Goal: Transaction & Acquisition: Download file/media

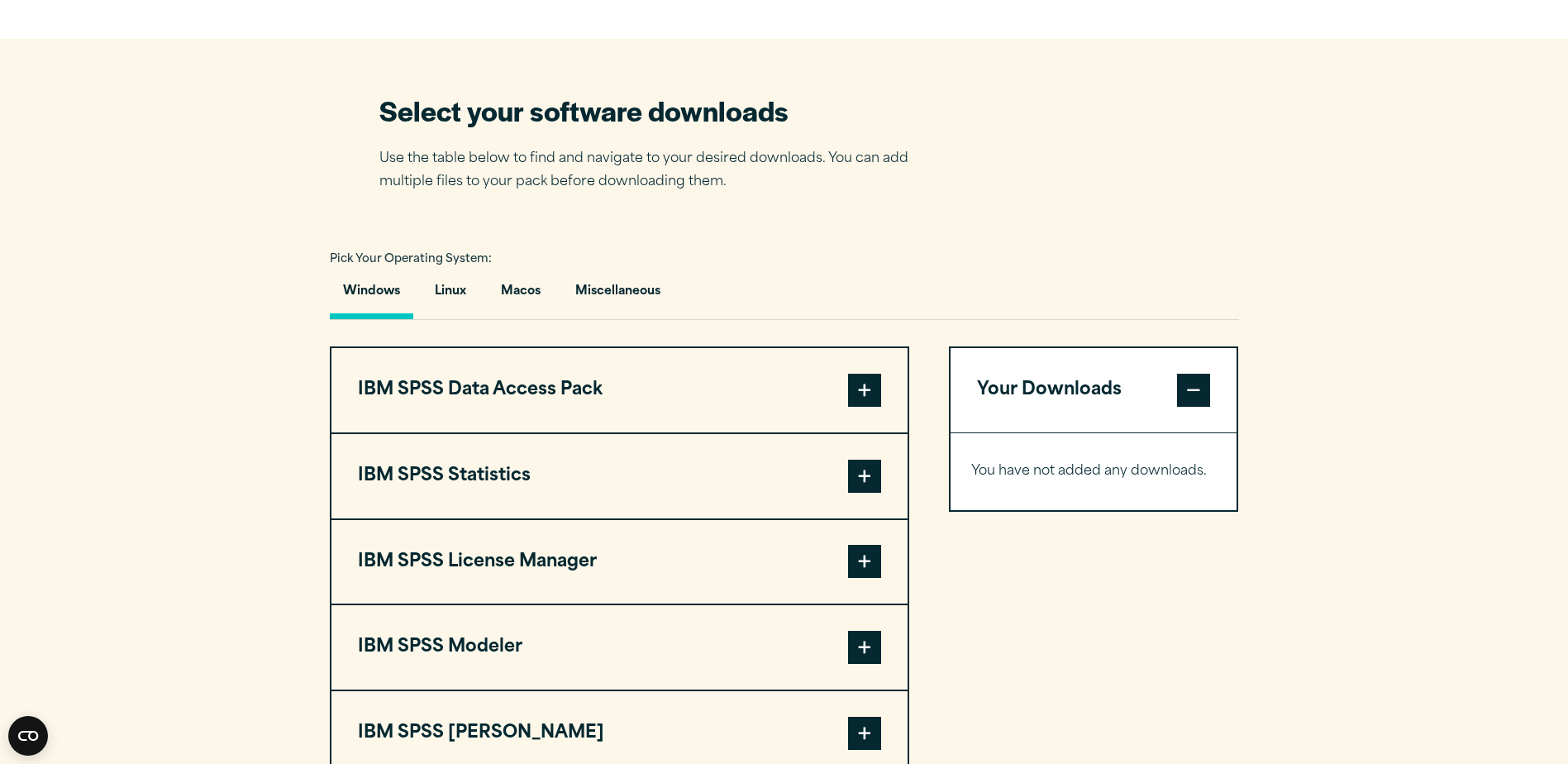
scroll to position [1075, 0]
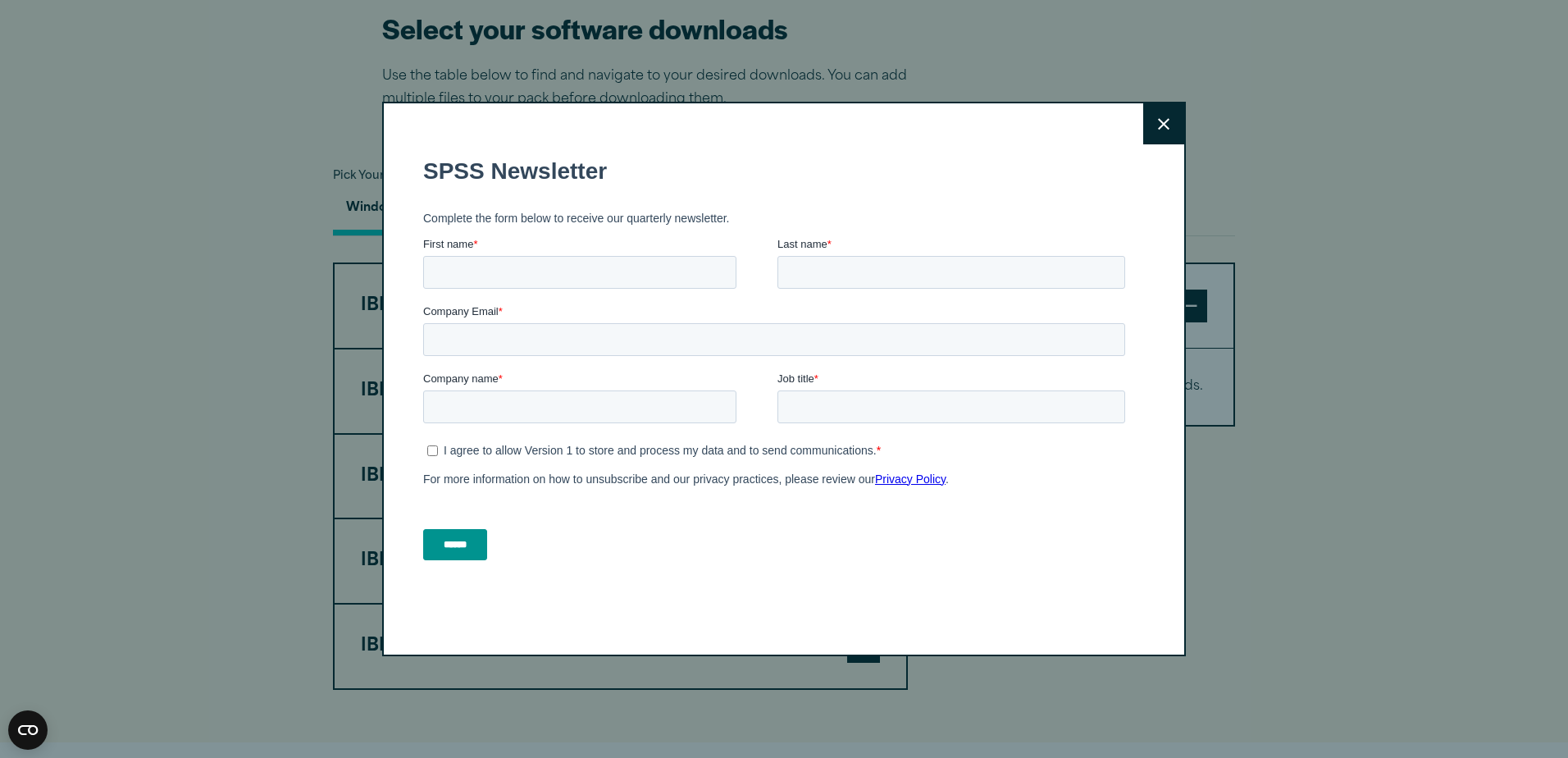
click at [1167, 127] on button "Close" at bounding box center [1163, 123] width 41 height 41
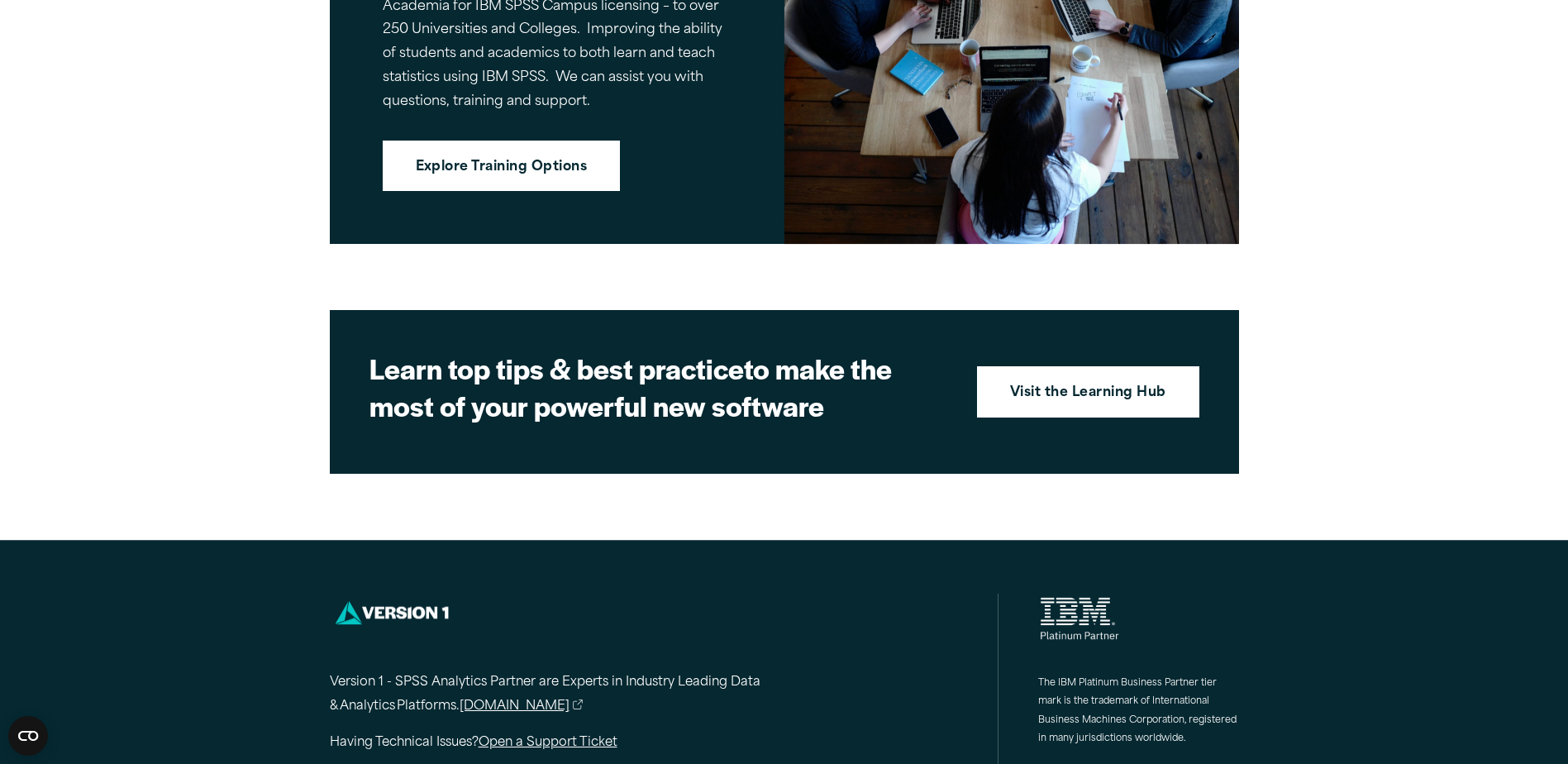
scroll to position [1889, 0]
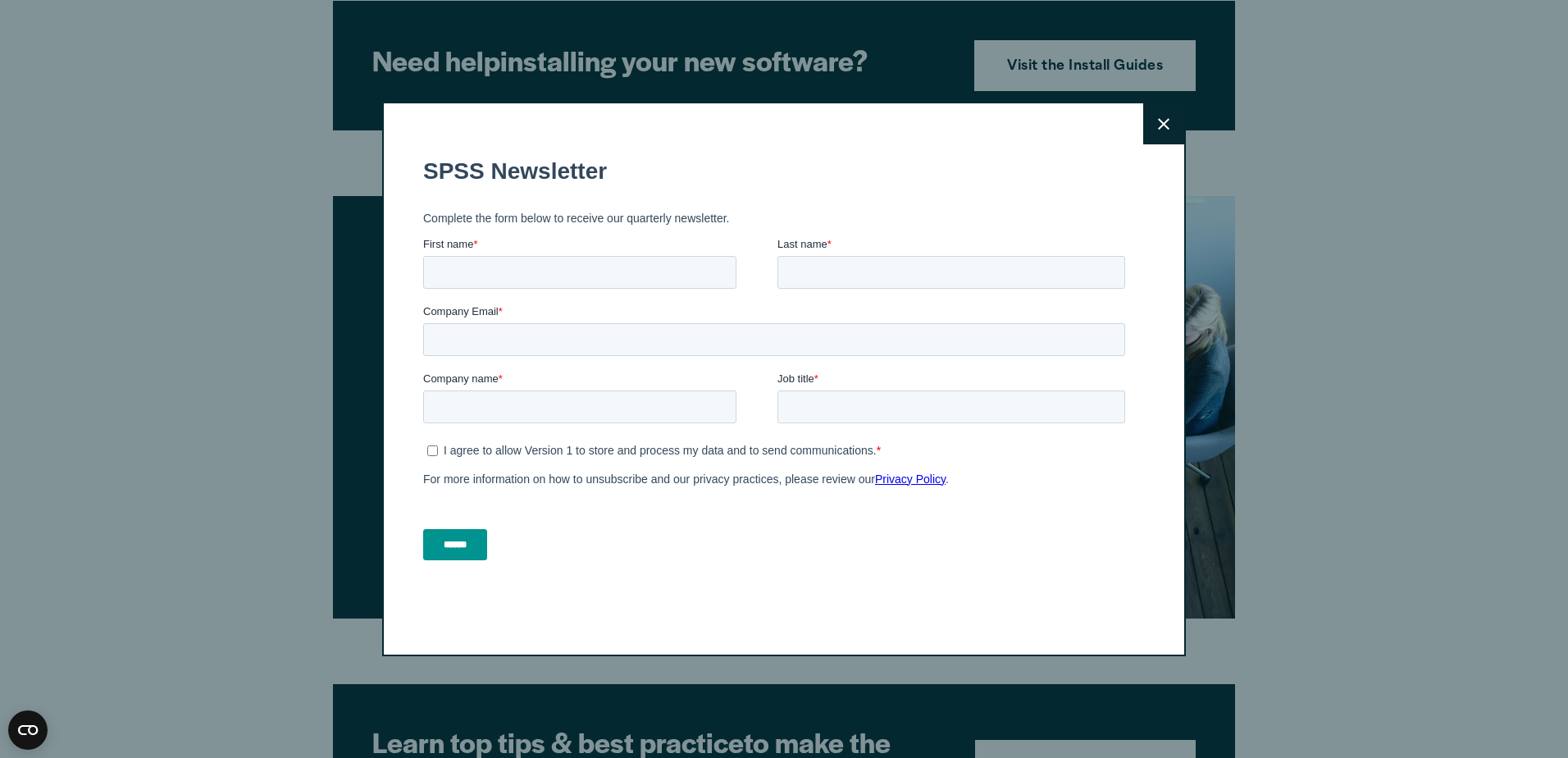
click at [1159, 120] on icon at bounding box center [1164, 124] width 11 height 12
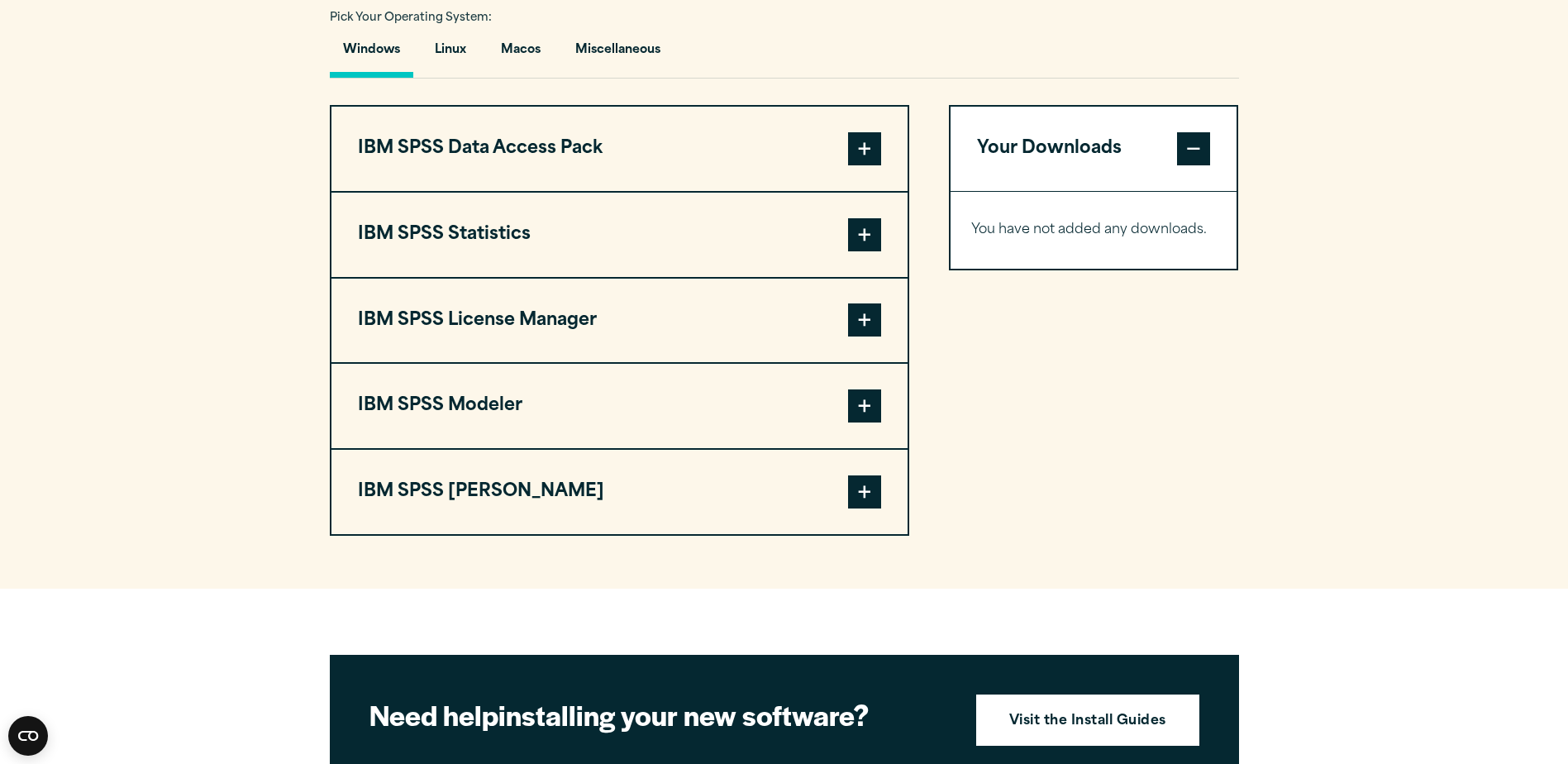
scroll to position [1145, 0]
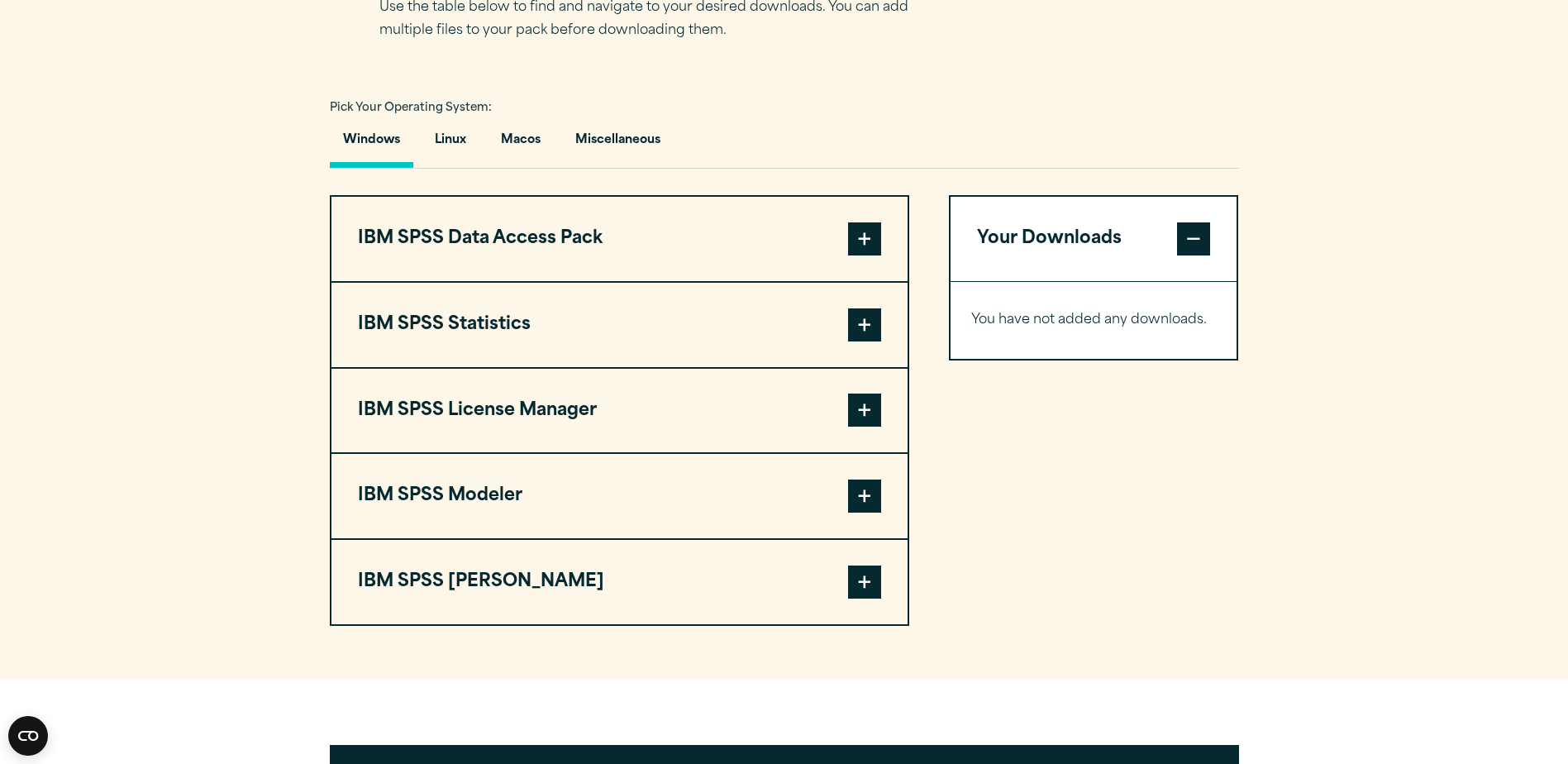
click at [860, 324] on span at bounding box center [865, 324] width 33 height 33
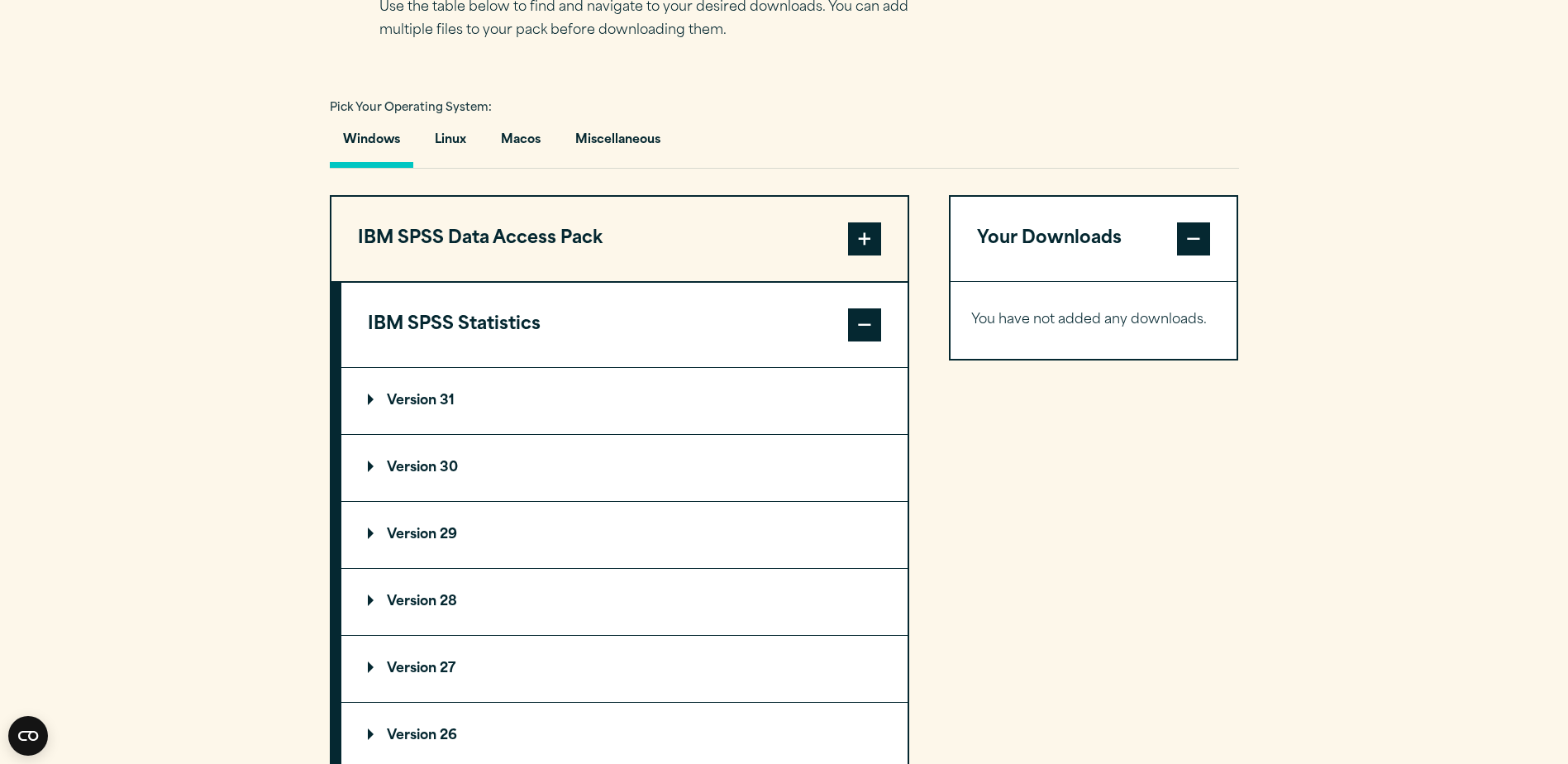
click at [881, 235] on span at bounding box center [865, 238] width 33 height 33
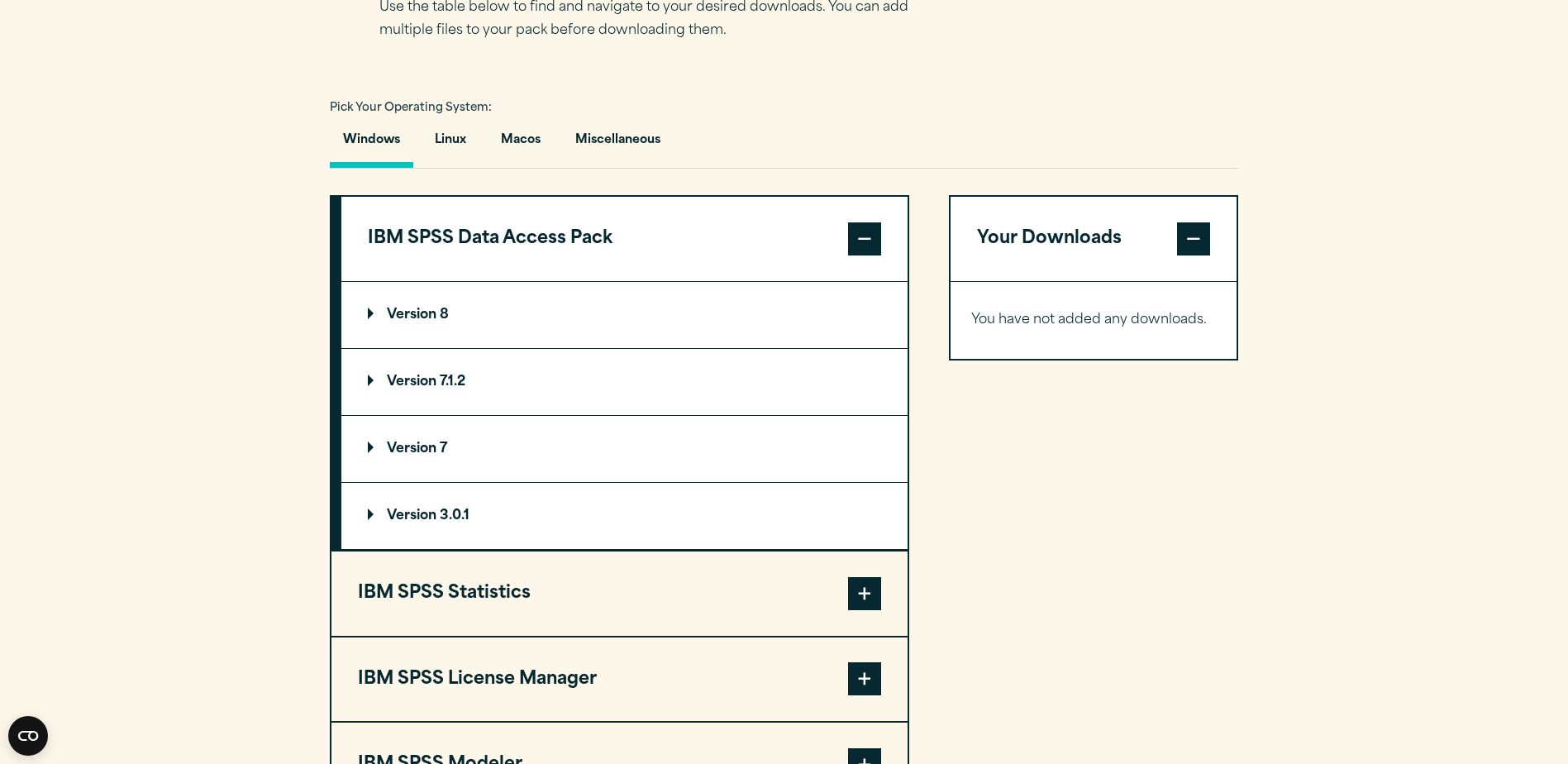
click at [875, 236] on span at bounding box center [865, 238] width 33 height 33
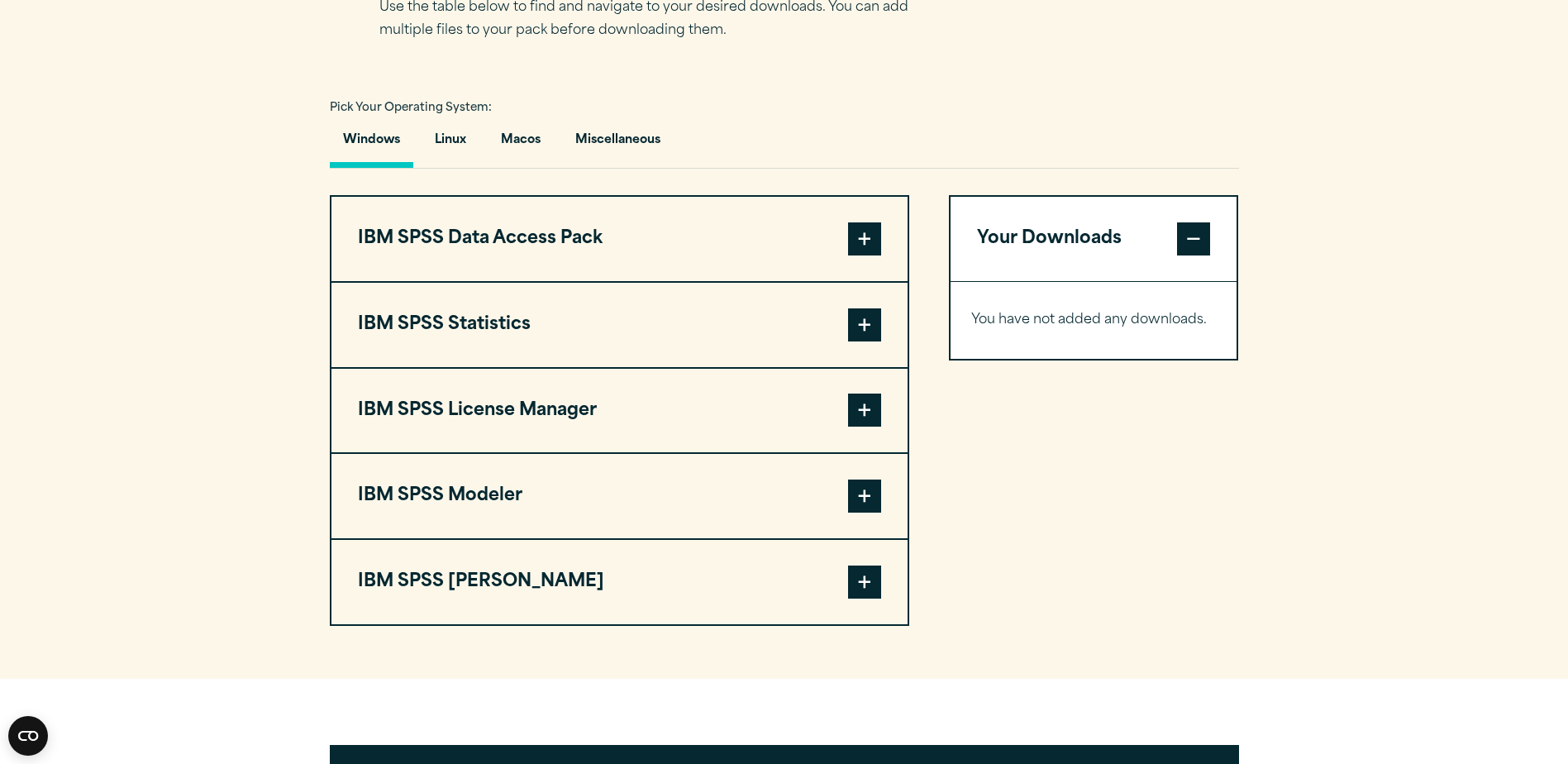
click at [867, 405] on span at bounding box center [865, 410] width 33 height 33
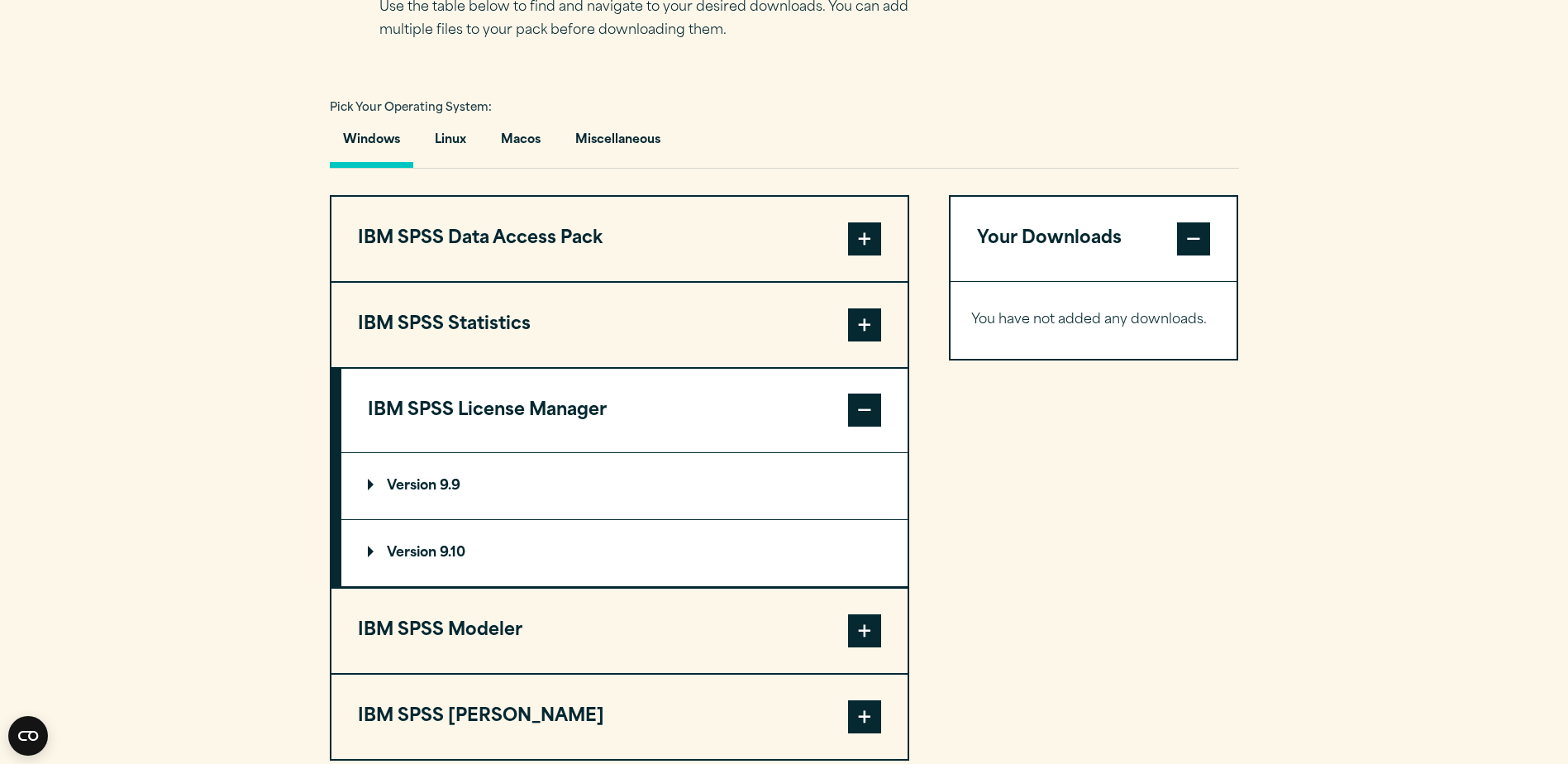
click at [867, 405] on span at bounding box center [865, 410] width 33 height 33
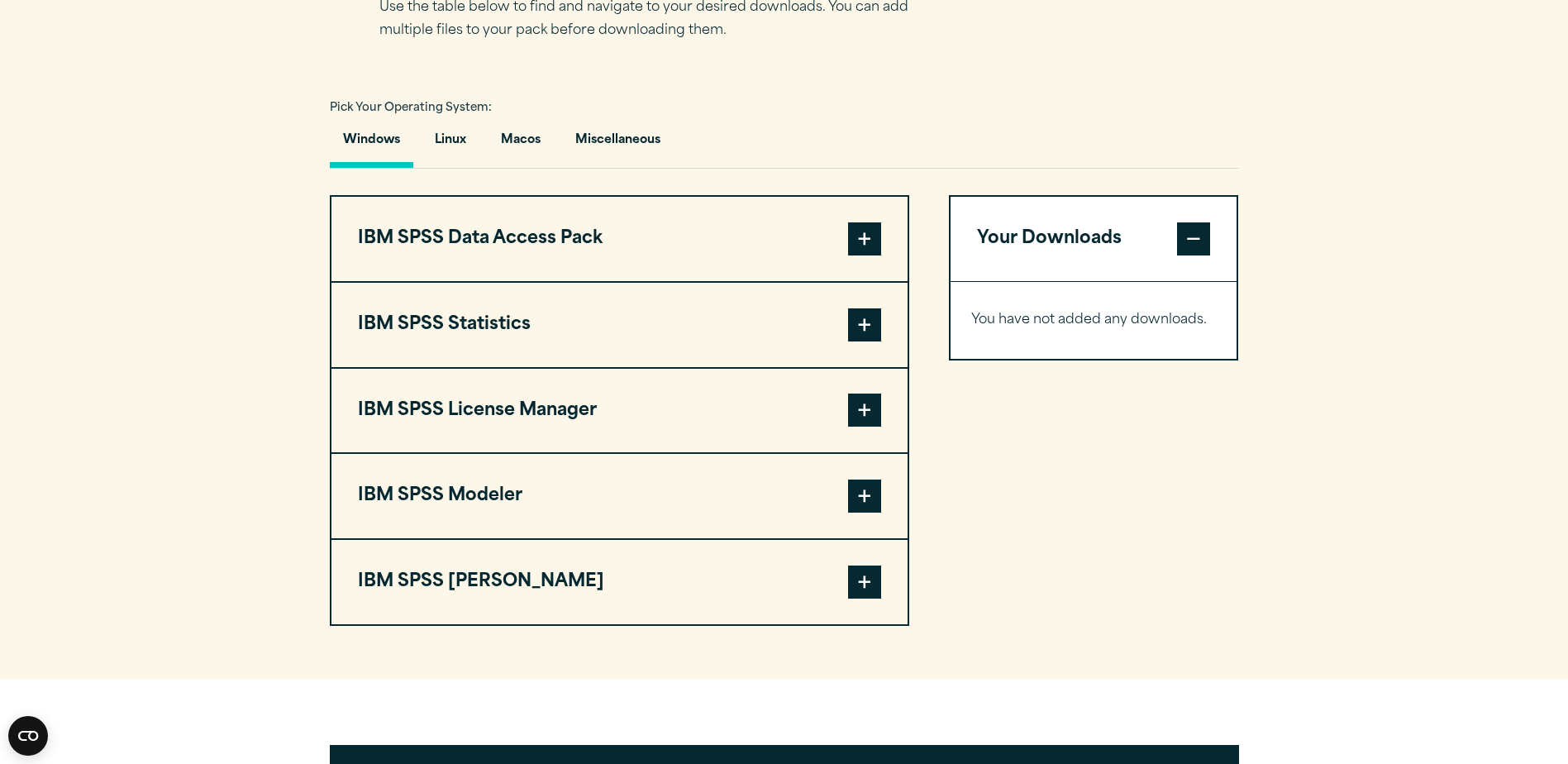
click at [854, 327] on span at bounding box center [865, 324] width 33 height 33
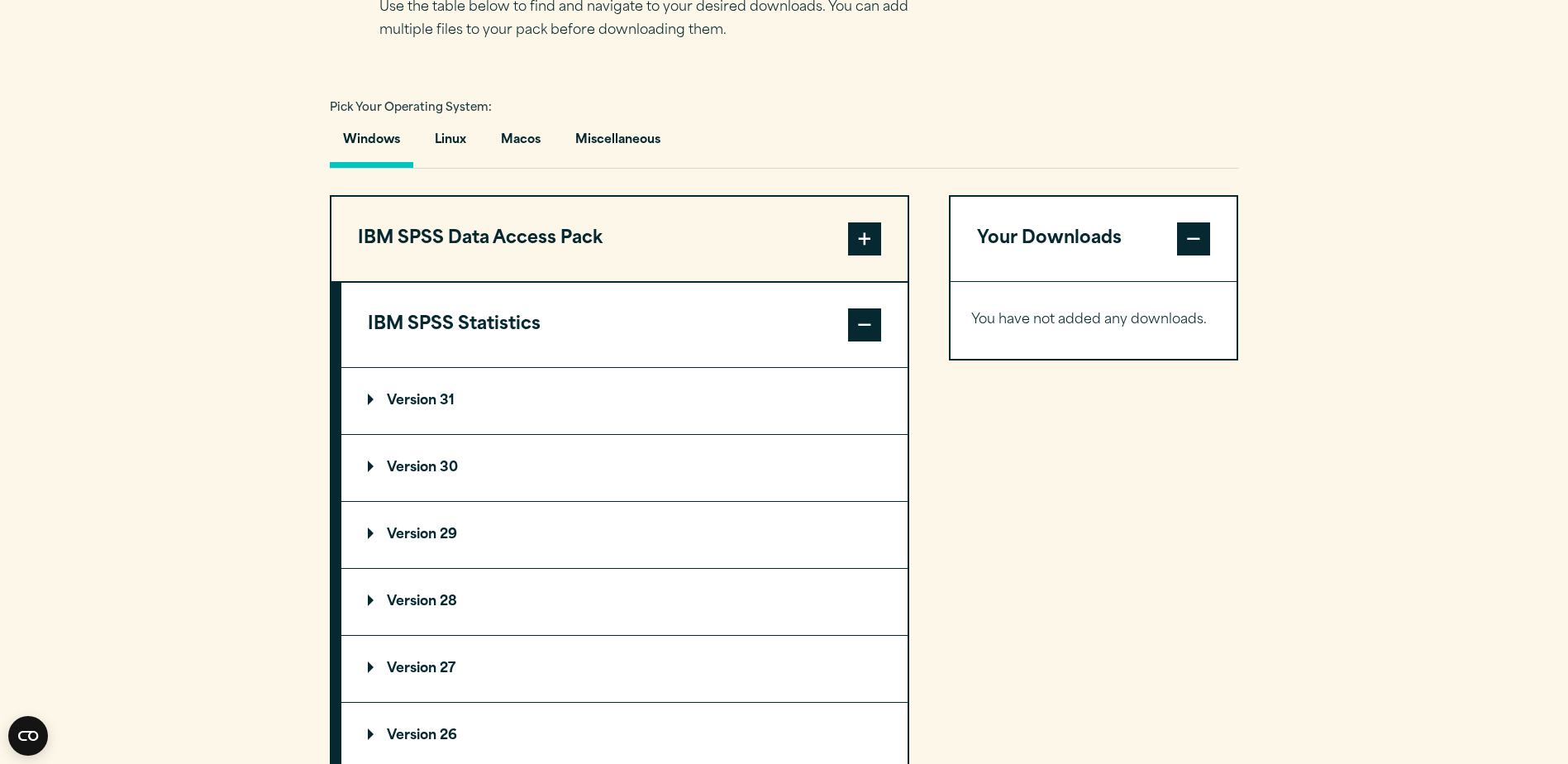
click at [370, 532] on p "Version 29" at bounding box center [413, 535] width 90 height 13
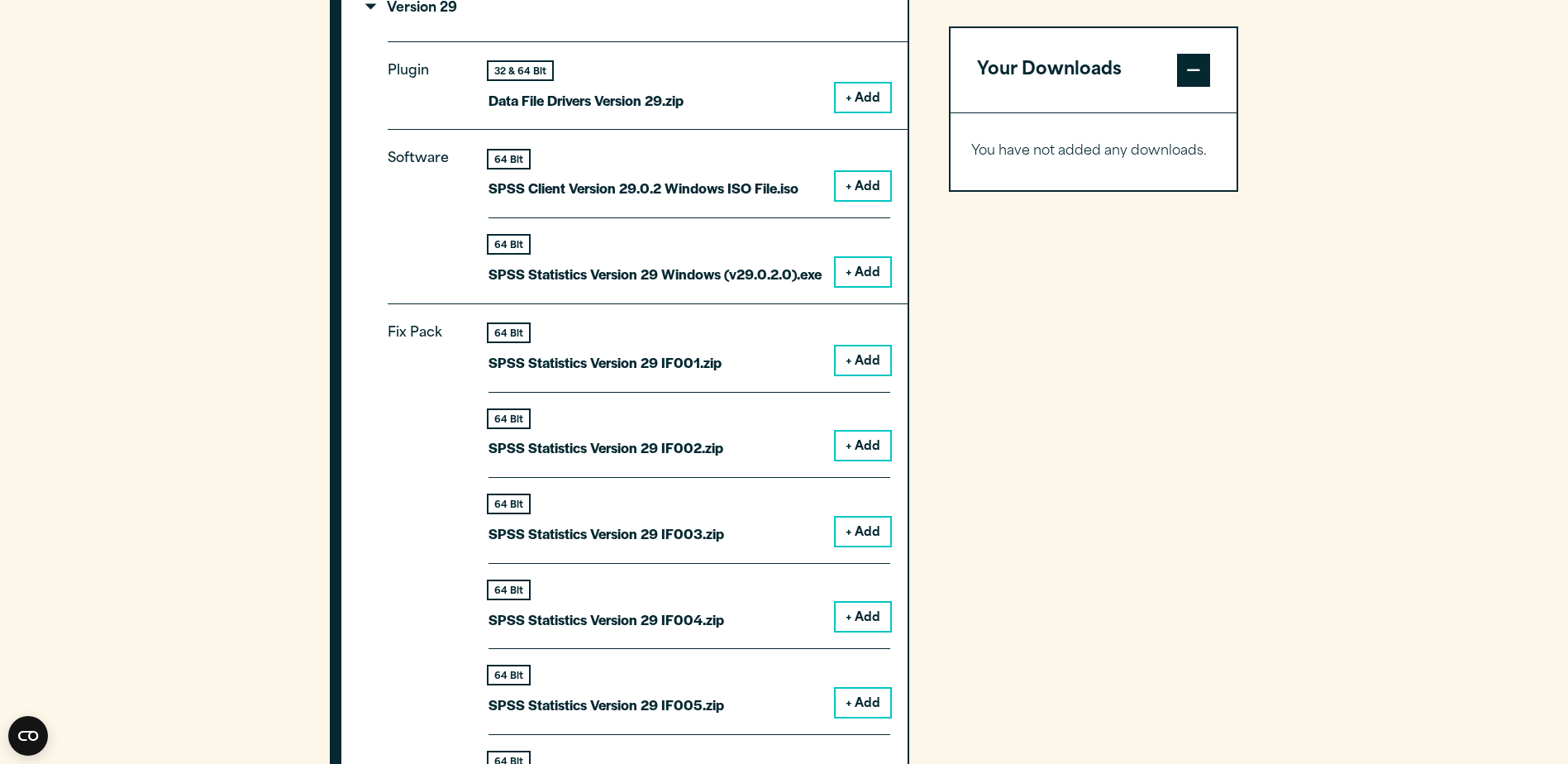
scroll to position [1642, 0]
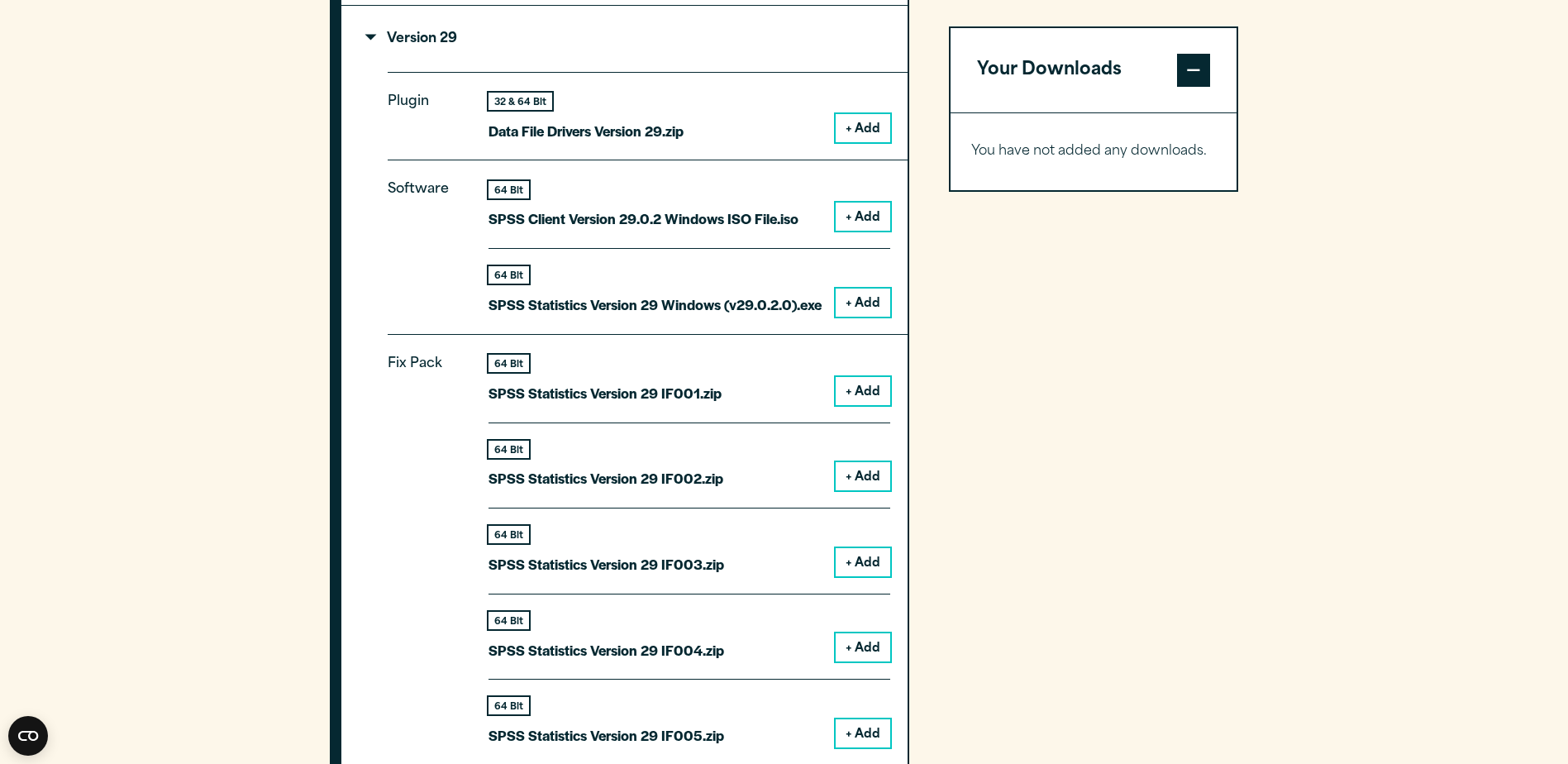
click at [868, 305] on button "+ Add" at bounding box center [863, 302] width 54 height 28
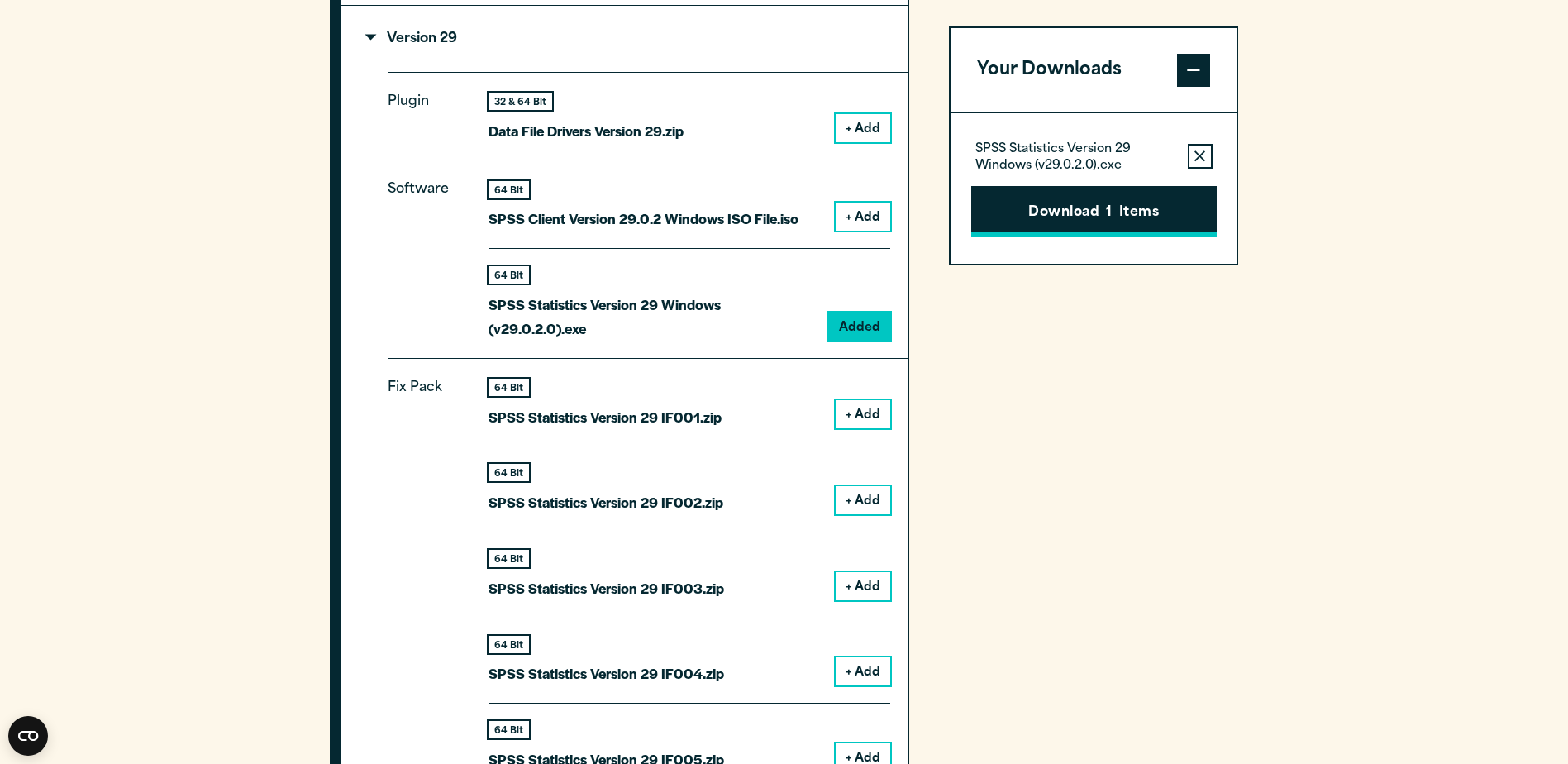
click at [1087, 215] on button "Download 1 Items" at bounding box center [1094, 212] width 246 height 52
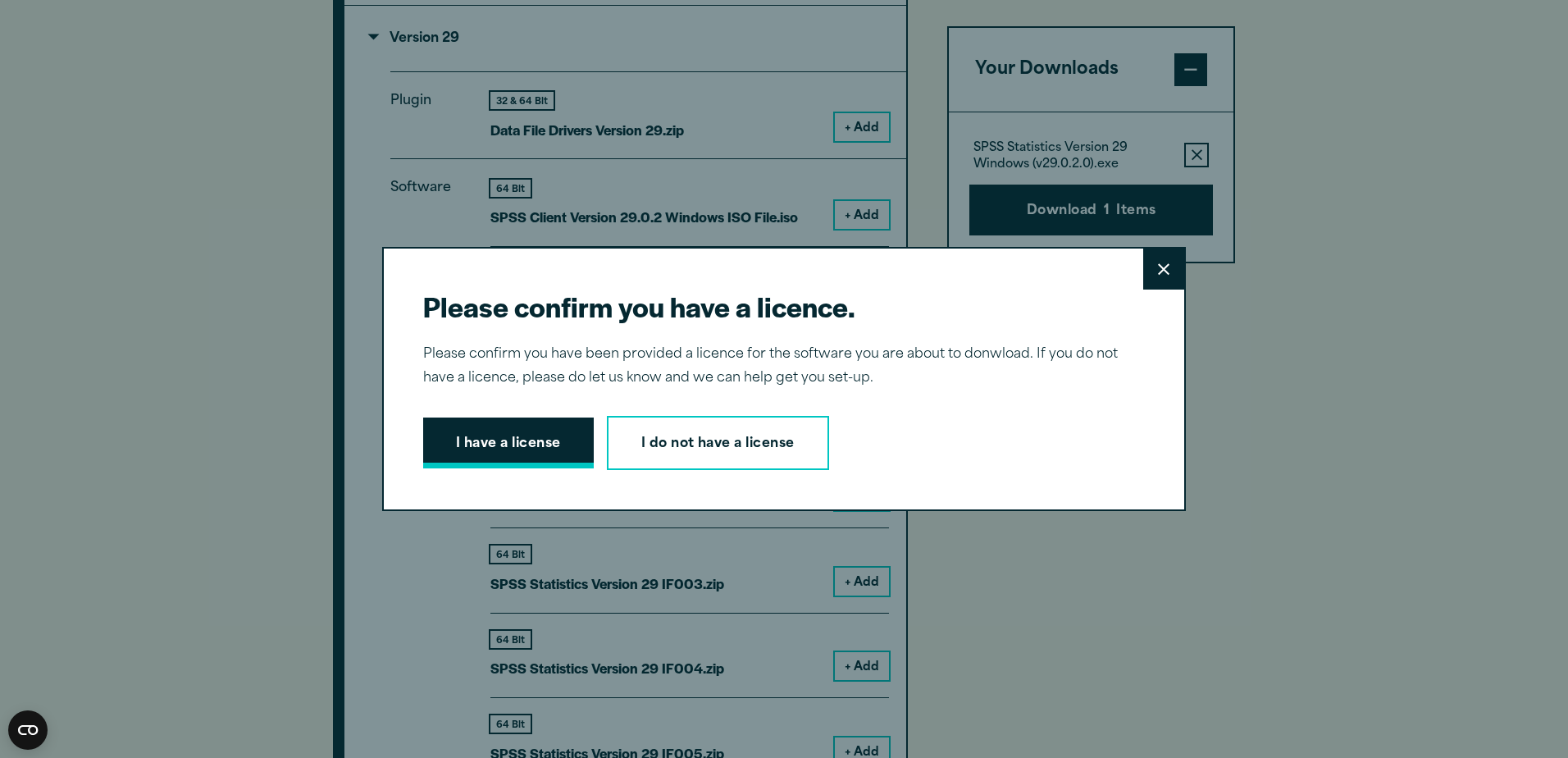
click at [531, 446] on button "I have a license" at bounding box center [509, 443] width 170 height 51
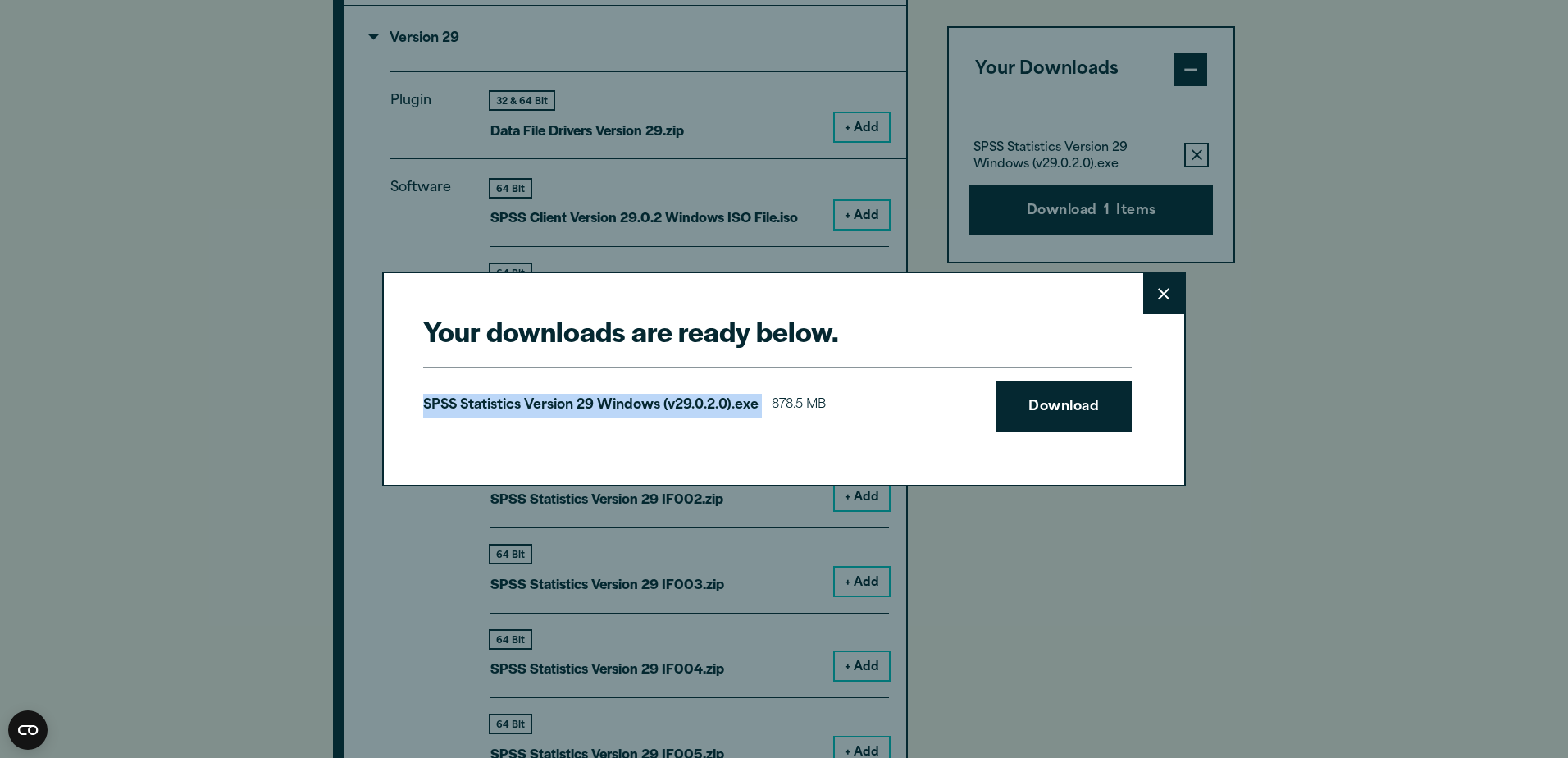
drag, startPoint x: 414, startPoint y: 405, endPoint x: 769, endPoint y: 399, distance: 355.1
click at [769, 399] on div "Your downloads are ready below. Close SPSS Statistics Version 29 Windows (v29.0…" at bounding box center [784, 379] width 804 height 214
copy div "SPSS Statistics Version 29 Windows (v29.0.2.0).exe"
click at [1056, 397] on link "Download" at bounding box center [1064, 406] width 136 height 51
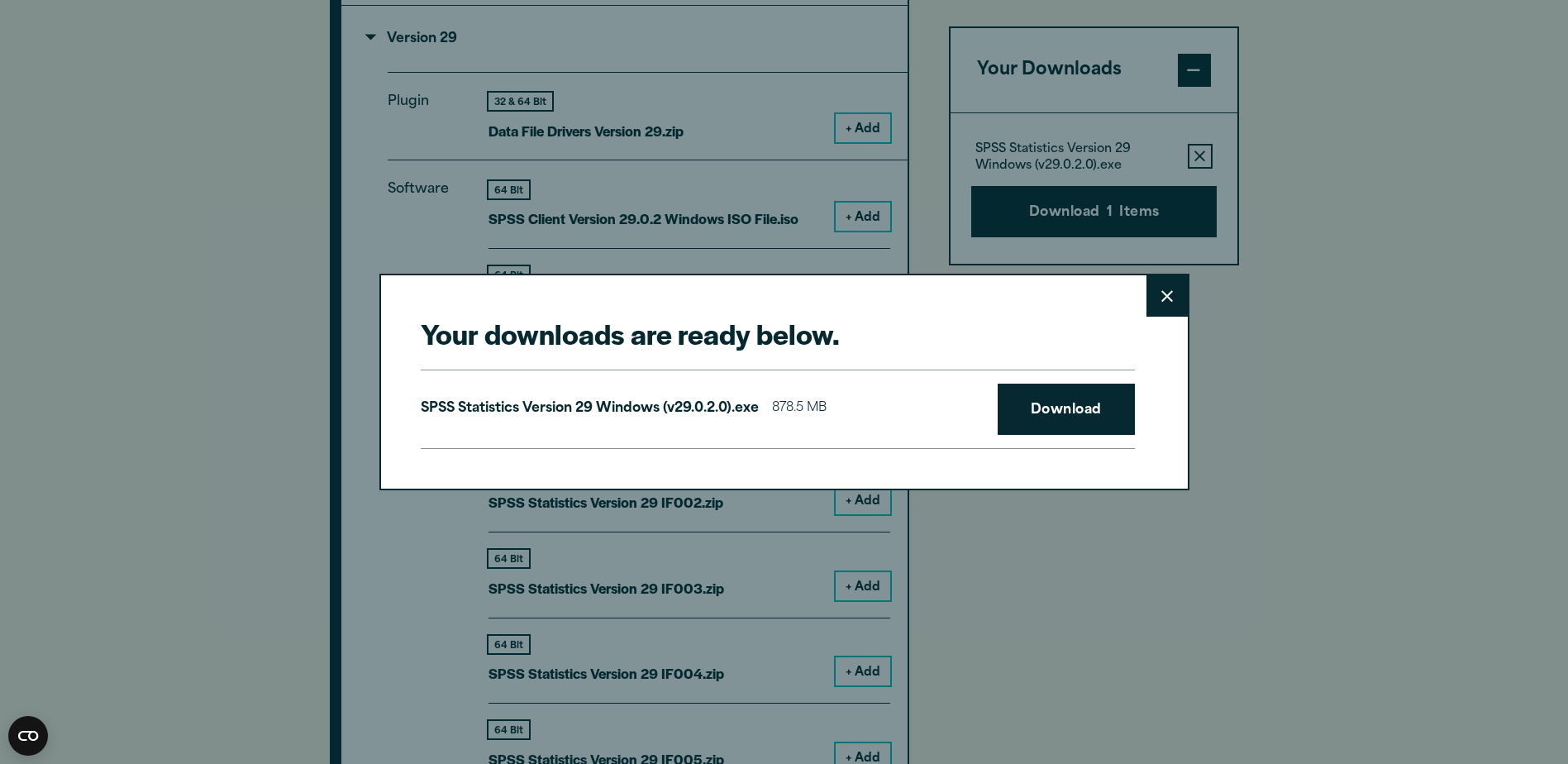
click at [1267, 444] on div "Your downloads are ready below. Close SPSS Statistics Version 29 Windows (v29.0…" at bounding box center [784, 382] width 1568 height 764
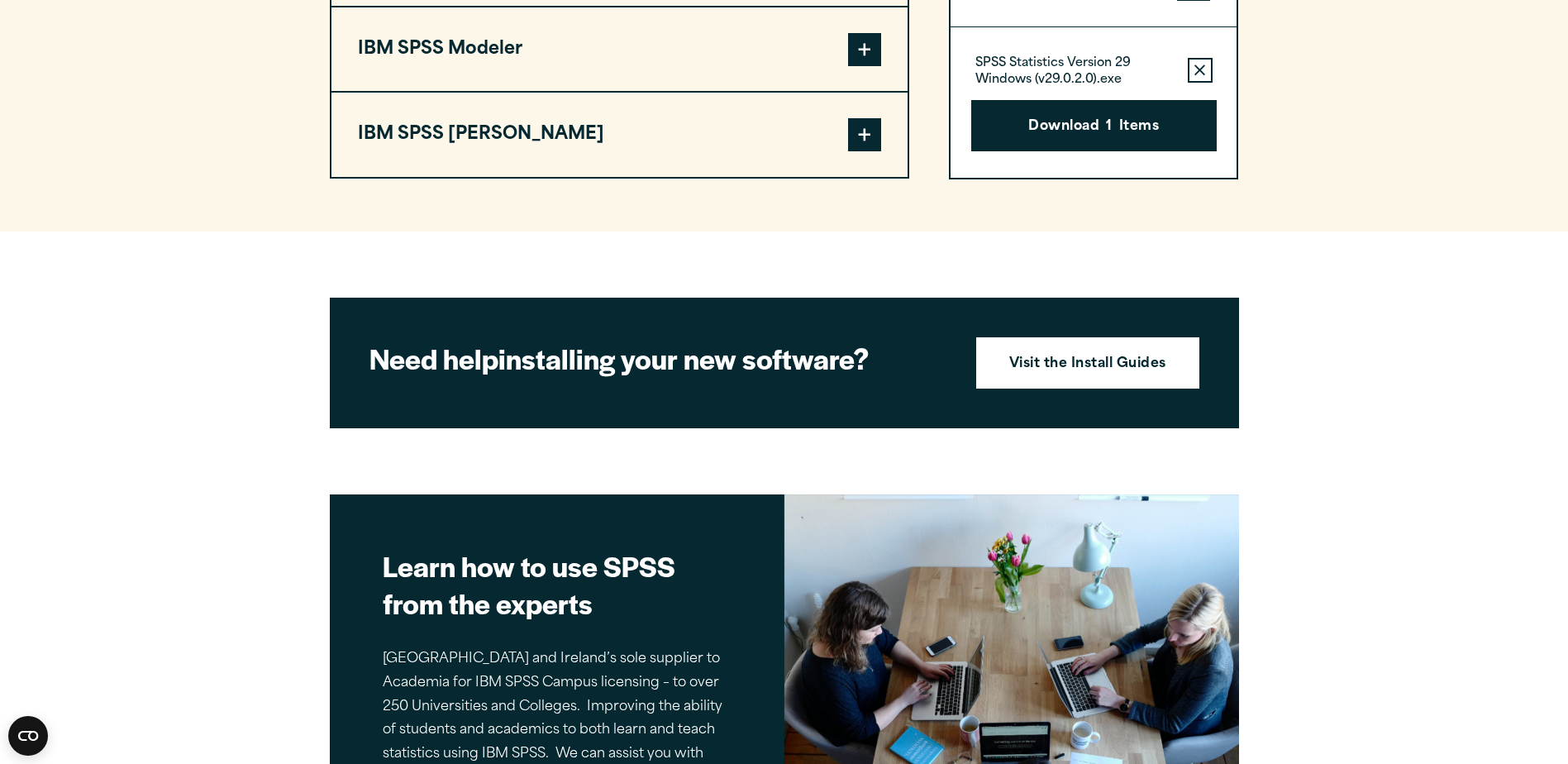
scroll to position [3295, 0]
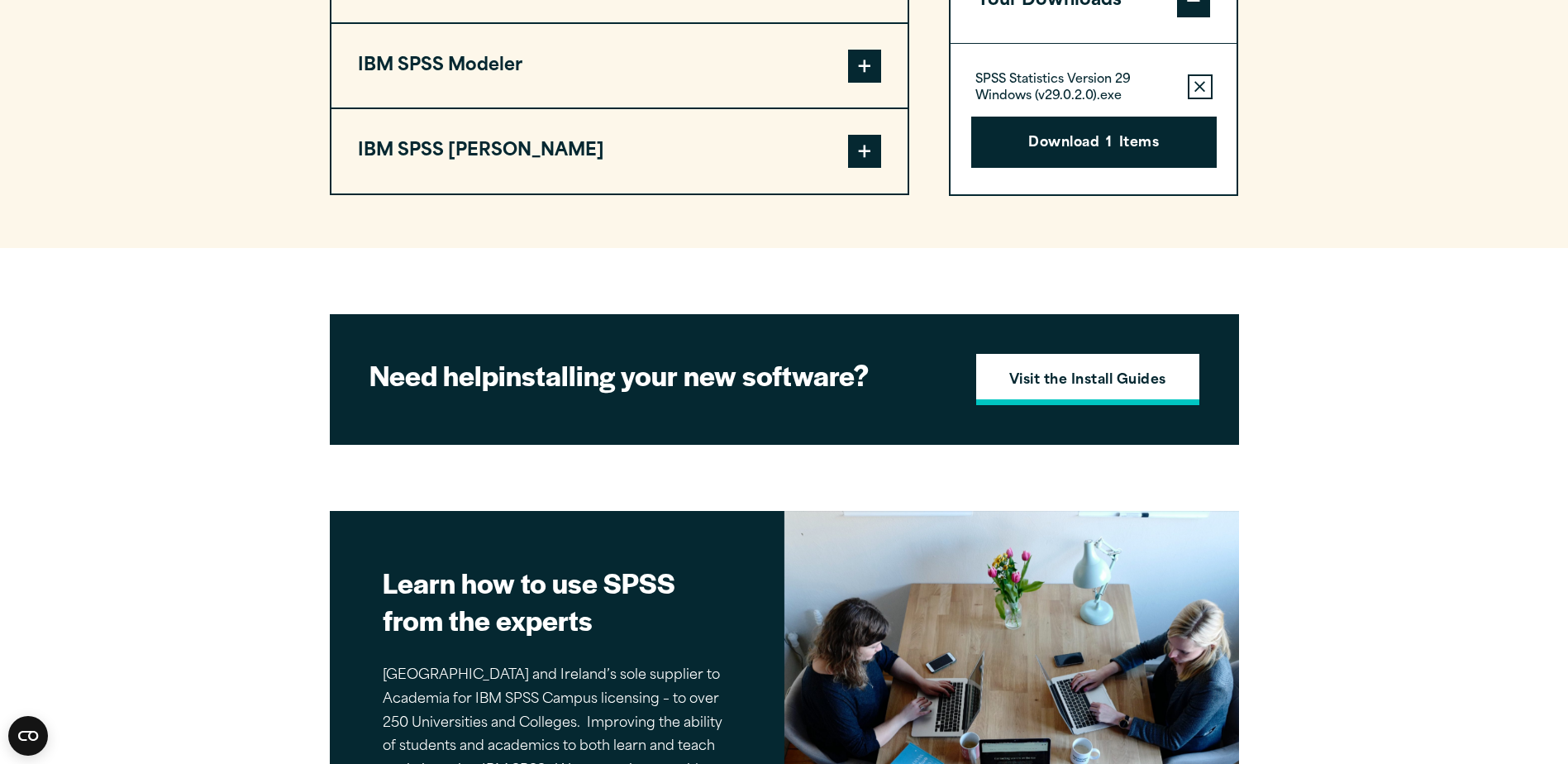
click at [1063, 386] on strong "Visit the Install Guides" at bounding box center [1088, 382] width 157 height 22
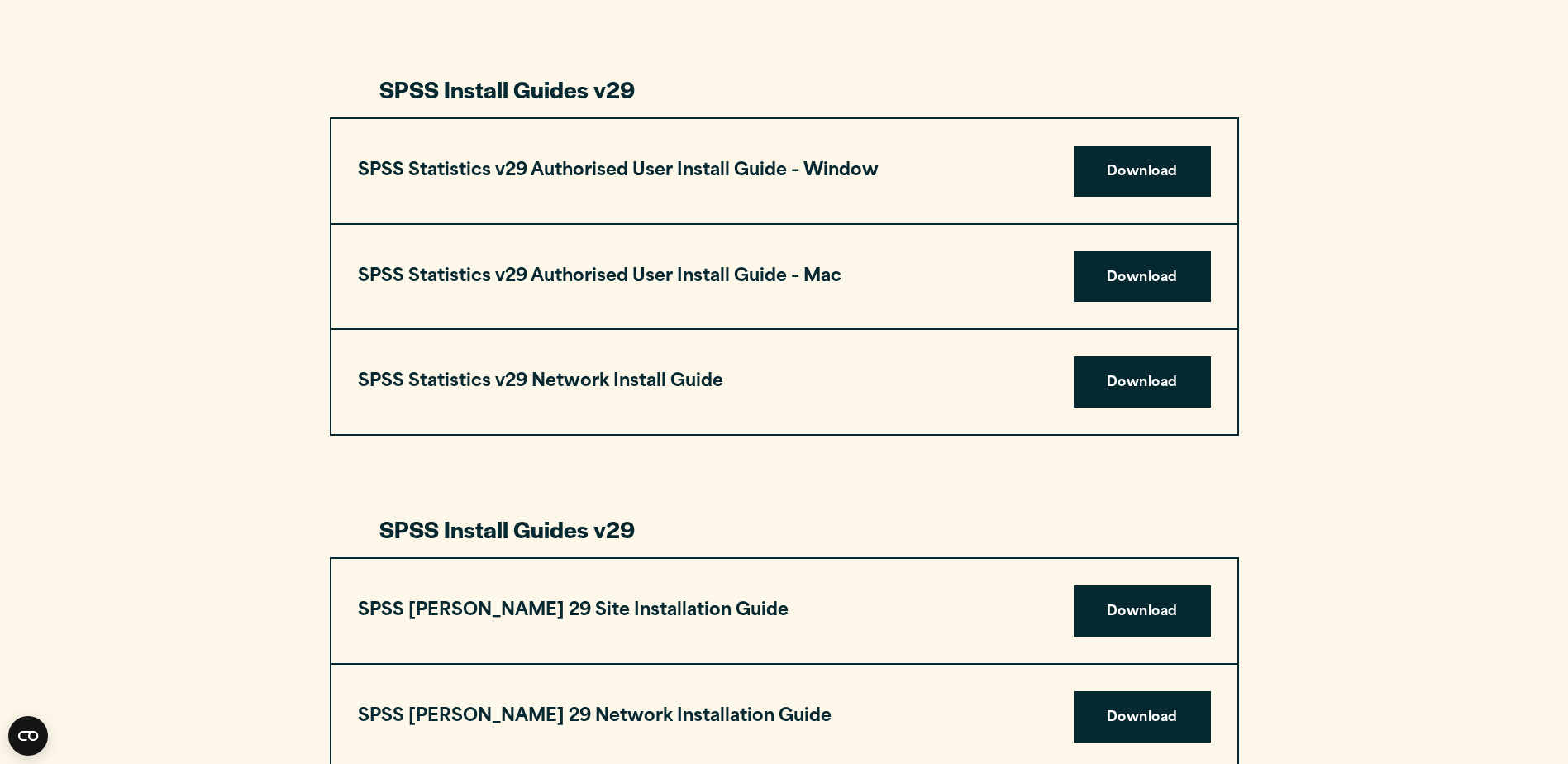
scroll to position [1572, 0]
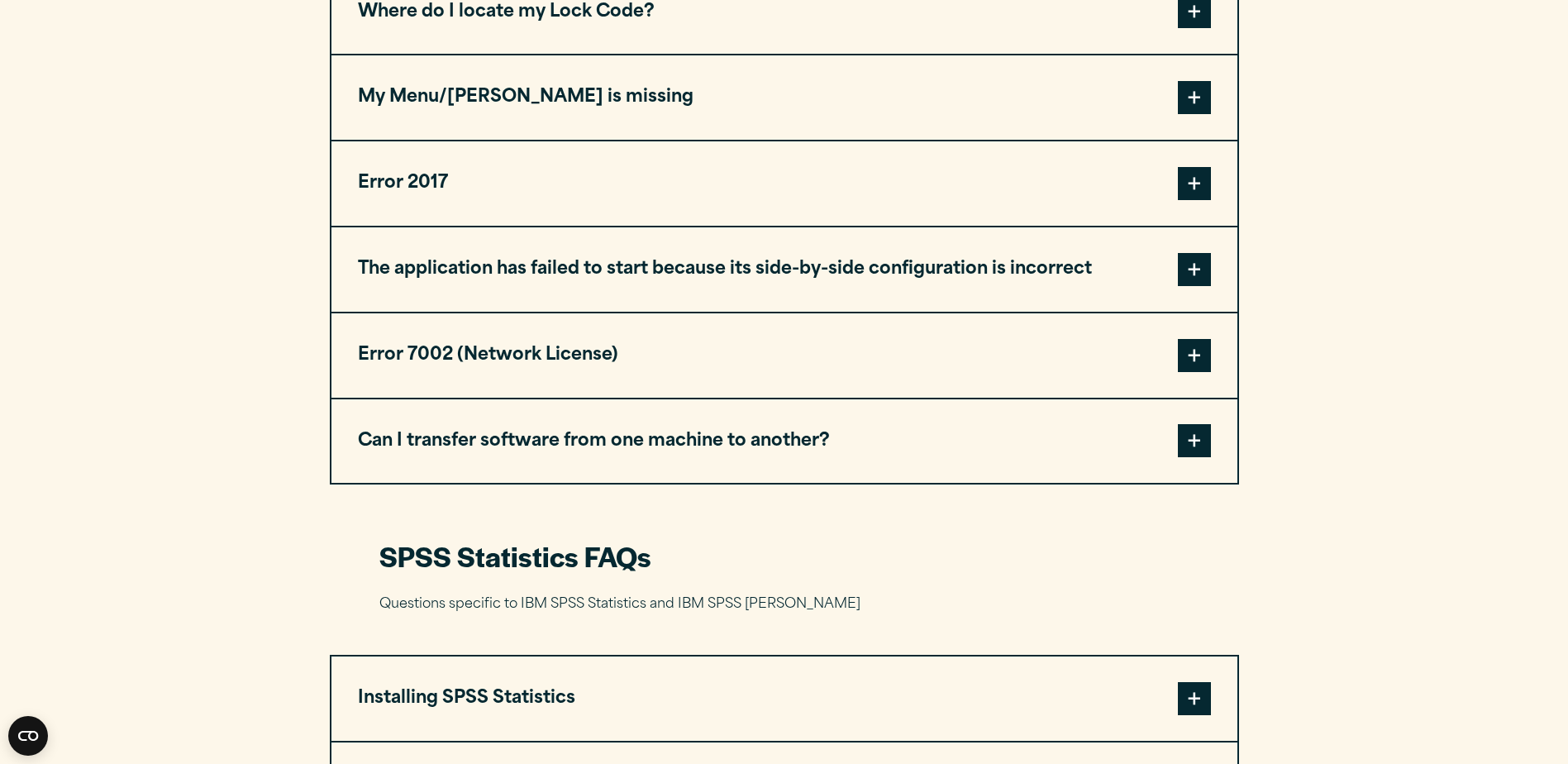
scroll to position [1075, 0]
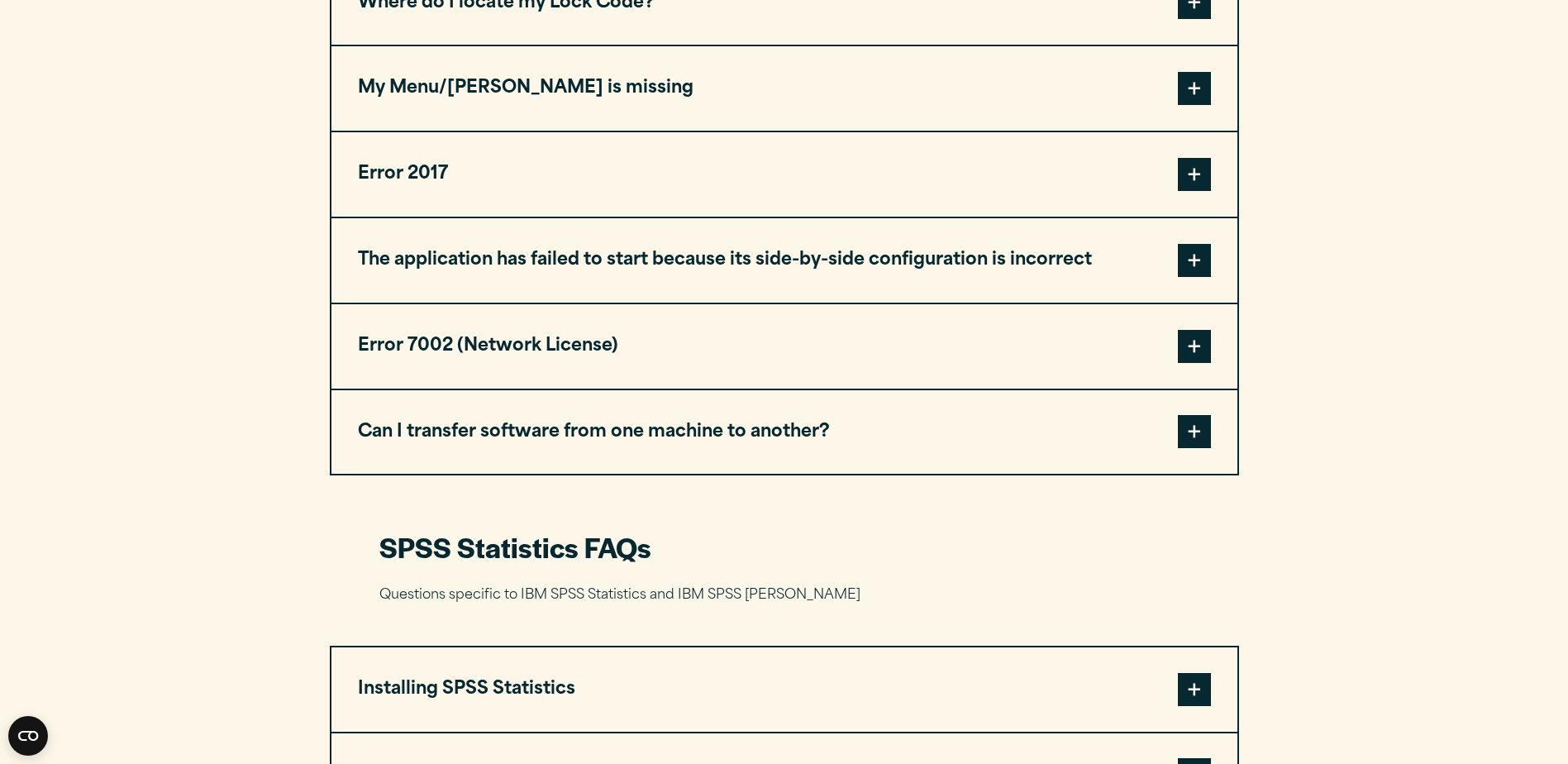
click at [1203, 341] on span at bounding box center [1194, 346] width 33 height 33
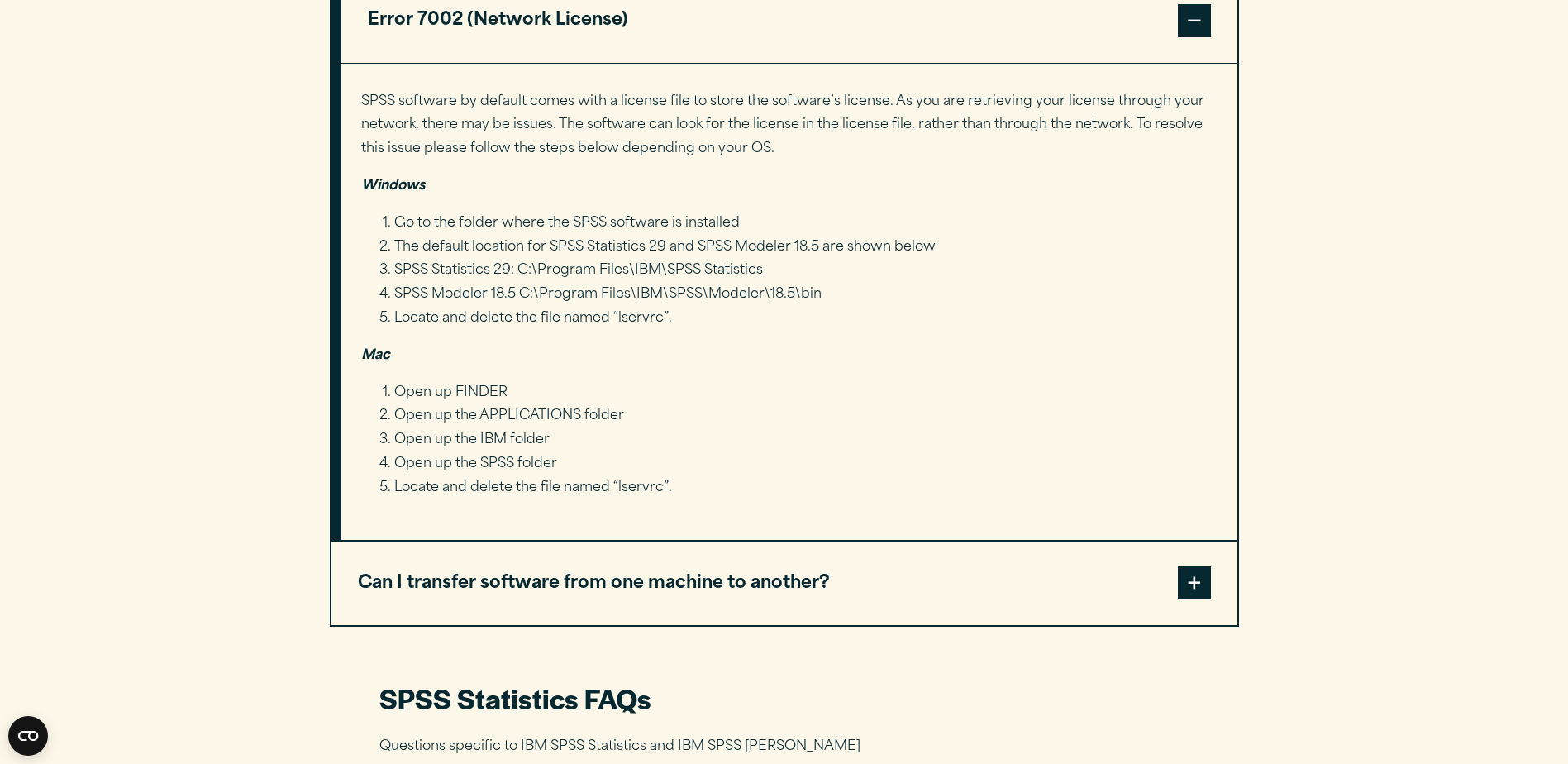
scroll to position [1406, 0]
